Goal: Task Accomplishment & Management: Complete application form

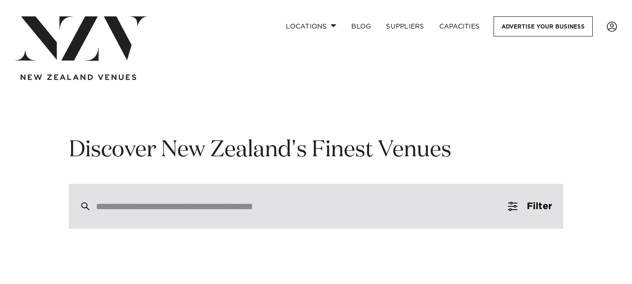
click at [199, 208] on input "search" at bounding box center [296, 206] width 401 height 10
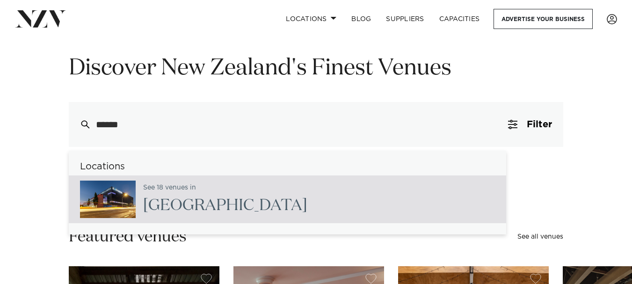
scroll to position [94, 0]
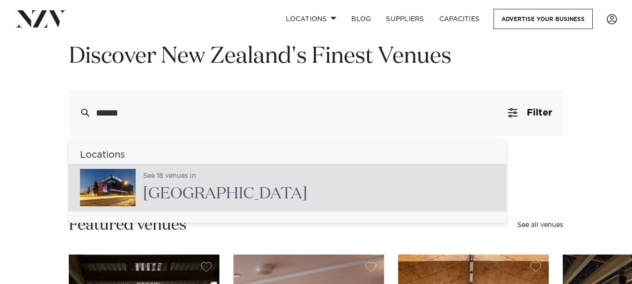
type input "******"
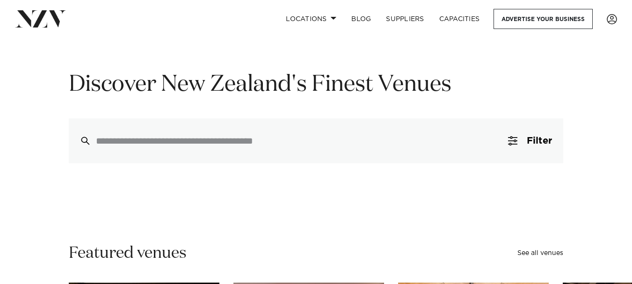
scroll to position [31, 0]
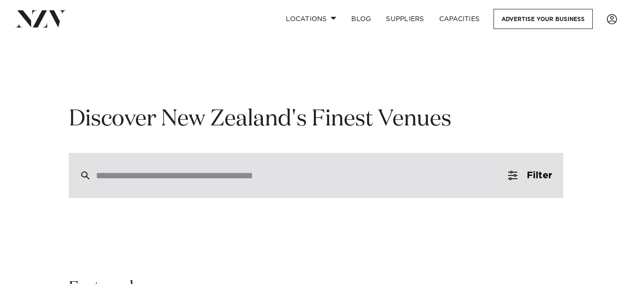
click at [244, 181] on input "search" at bounding box center [296, 175] width 401 height 10
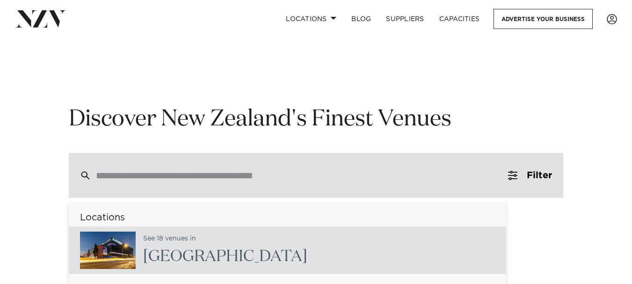
click at [190, 256] on h2 "[GEOGRAPHIC_DATA]" at bounding box center [225, 256] width 164 height 21
type input "**********"
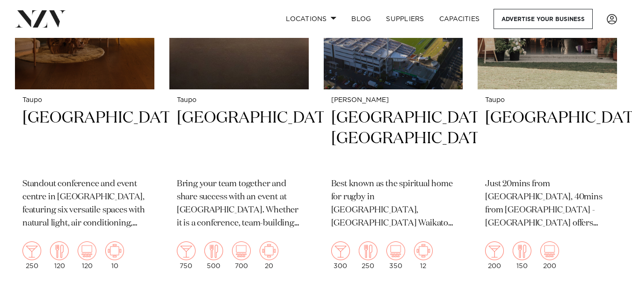
scroll to position [1689, 0]
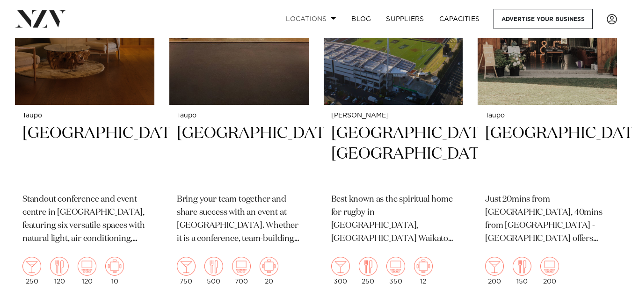
click at [314, 19] on link "Locations" at bounding box center [311, 19] width 66 height 20
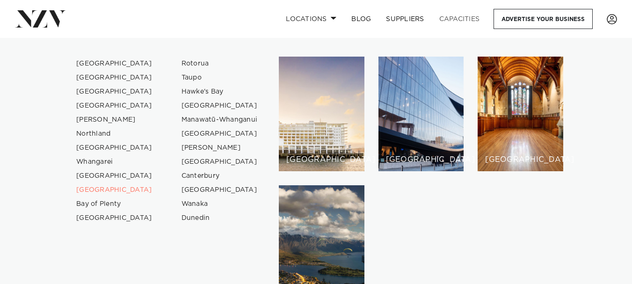
click at [469, 21] on link "Capacities" at bounding box center [460, 19] width 56 height 20
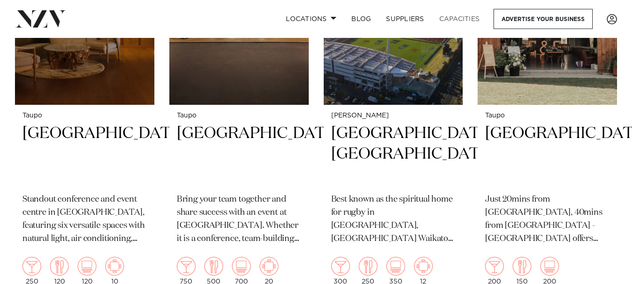
scroll to position [1682, 0]
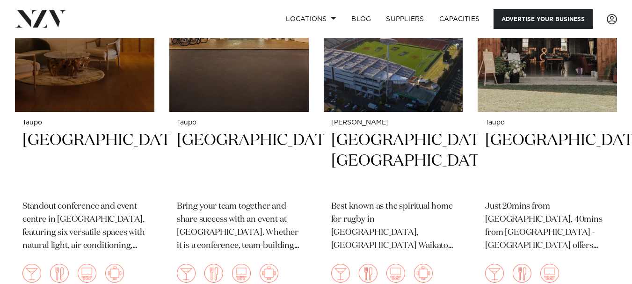
click at [539, 22] on link "Advertise your business" at bounding box center [543, 19] width 99 height 20
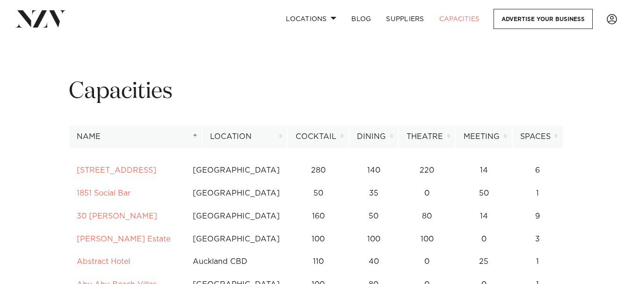
scroll to position [73, 0]
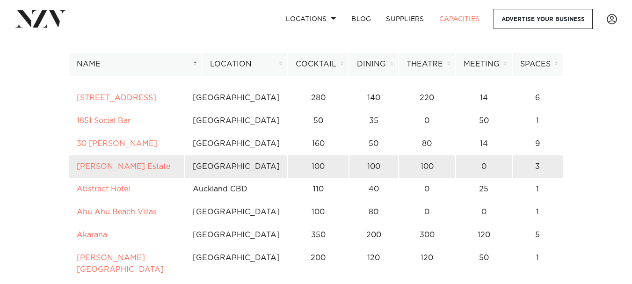
click at [436, 166] on td "100" at bounding box center [427, 166] width 57 height 23
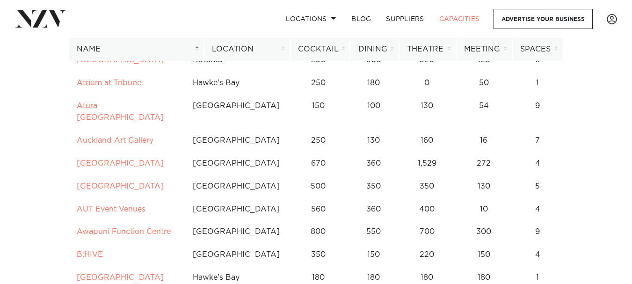
scroll to position [0, 0]
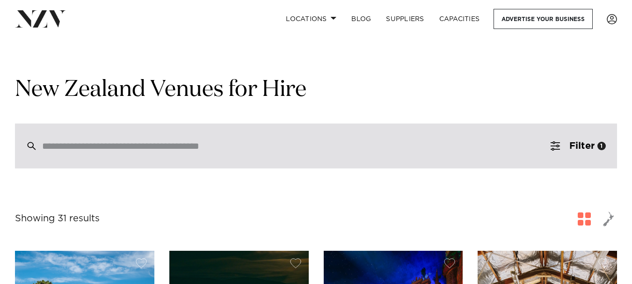
click at [165, 149] on input "search" at bounding box center [296, 146] width 508 height 10
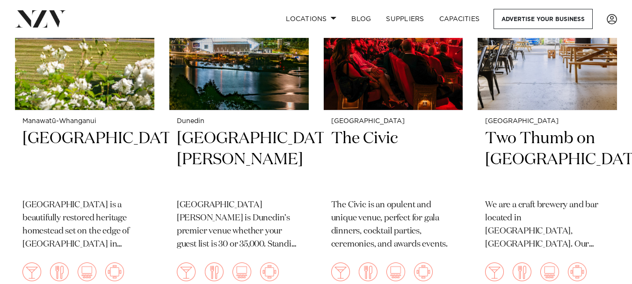
scroll to position [374, 0]
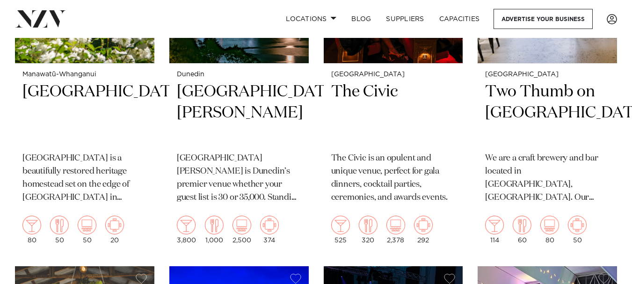
type input "******"
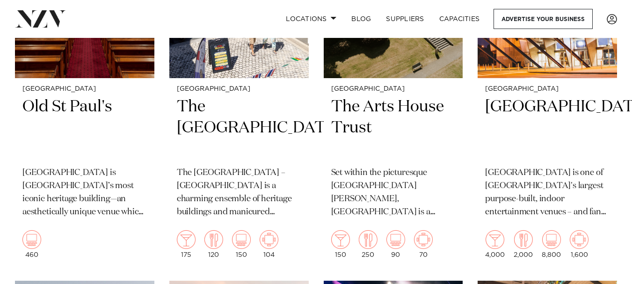
scroll to position [1062, 0]
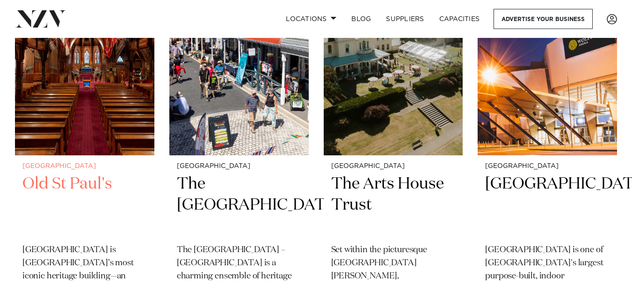
click at [74, 181] on h2 "Old St Paul's" at bounding box center [84, 205] width 124 height 63
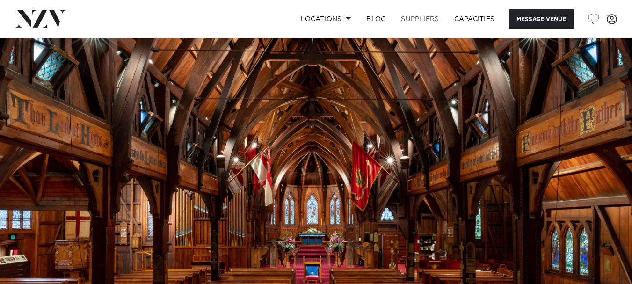
click at [412, 17] on link "SUPPLIERS" at bounding box center [420, 19] width 53 height 20
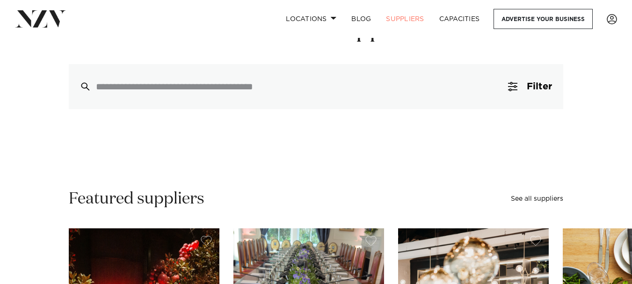
scroll to position [140, 0]
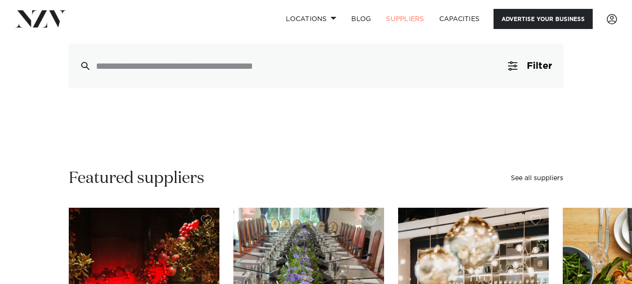
click at [545, 20] on link "Advertise your business" at bounding box center [543, 19] width 99 height 20
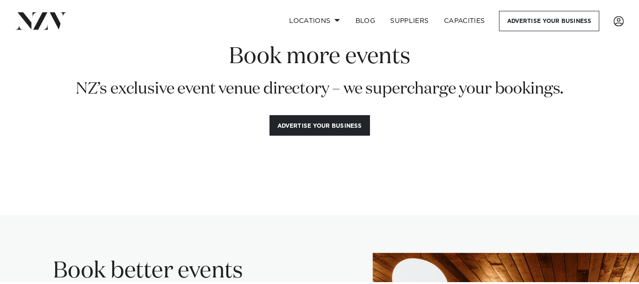
scroll to position [94, 0]
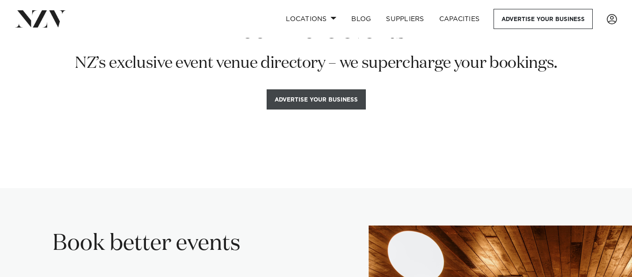
click at [312, 103] on button "Advertise your business" at bounding box center [316, 99] width 99 height 20
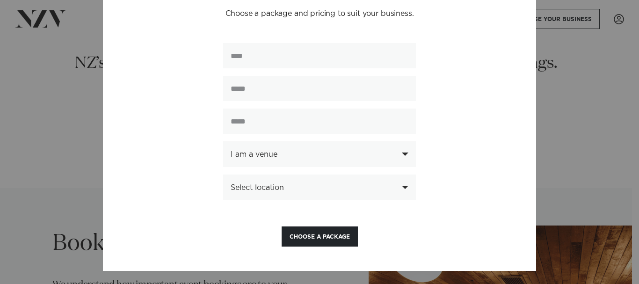
scroll to position [61, 0]
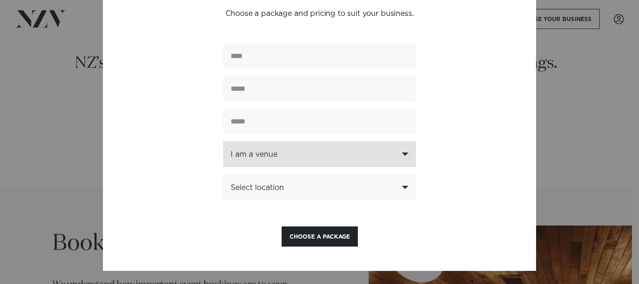
click at [397, 152] on div "I am a venue" at bounding box center [319, 154] width 193 height 26
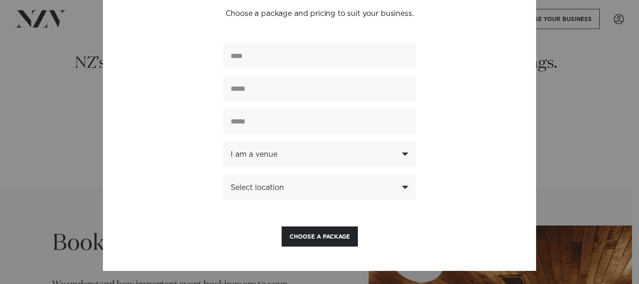
click at [445, 146] on div "**********" at bounding box center [319, 113] width 433 height 316
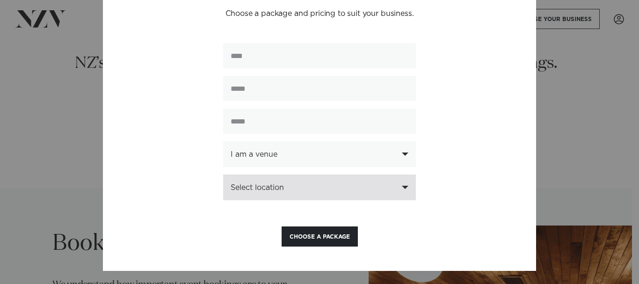
click at [395, 186] on div "Select location" at bounding box center [319, 188] width 193 height 26
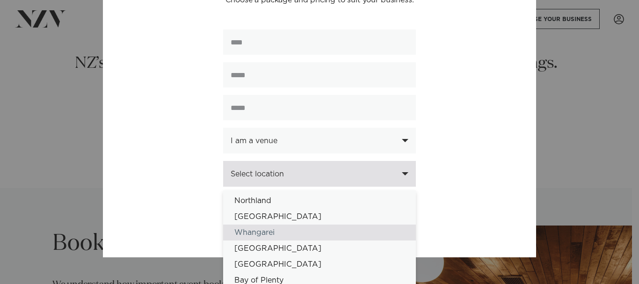
scroll to position [112, 0]
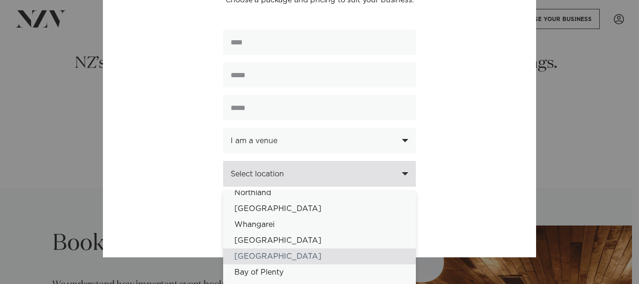
click at [270, 258] on div "[GEOGRAPHIC_DATA]" at bounding box center [319, 257] width 193 height 16
select select "**"
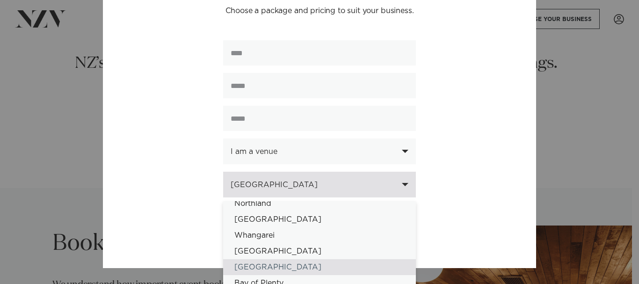
scroll to position [74, 0]
